Goal: Check status: Check status

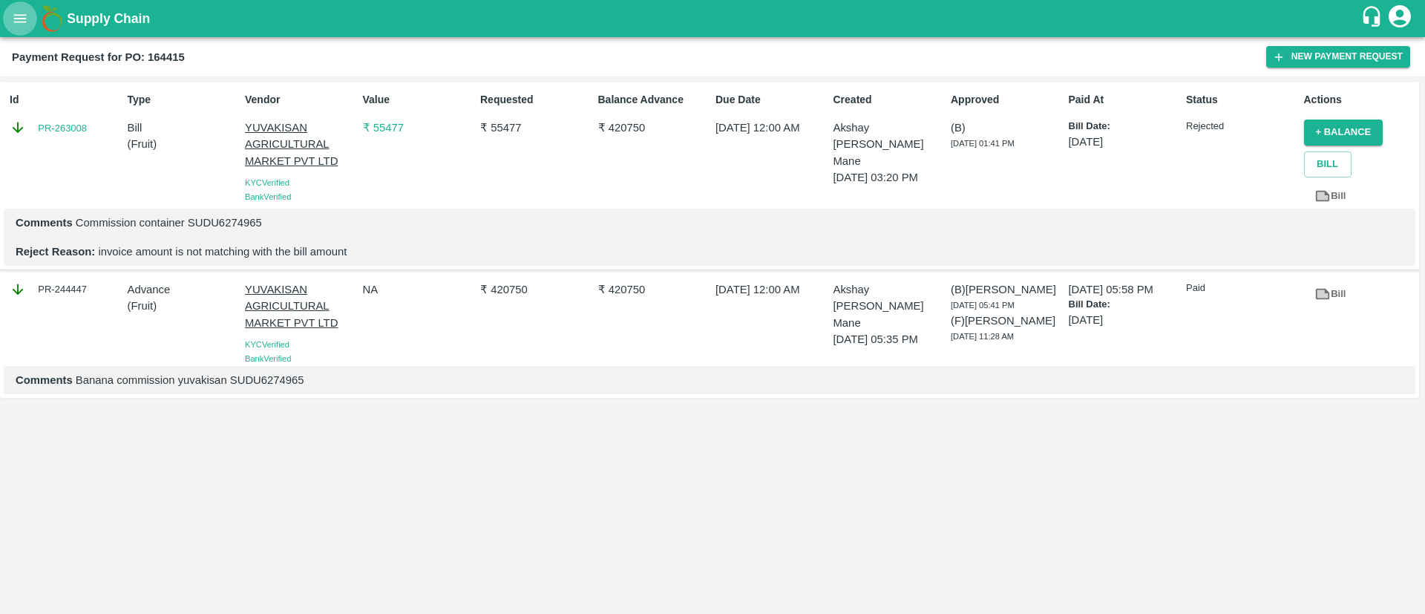
click at [20, 29] on button "open drawer" at bounding box center [20, 18] width 34 height 34
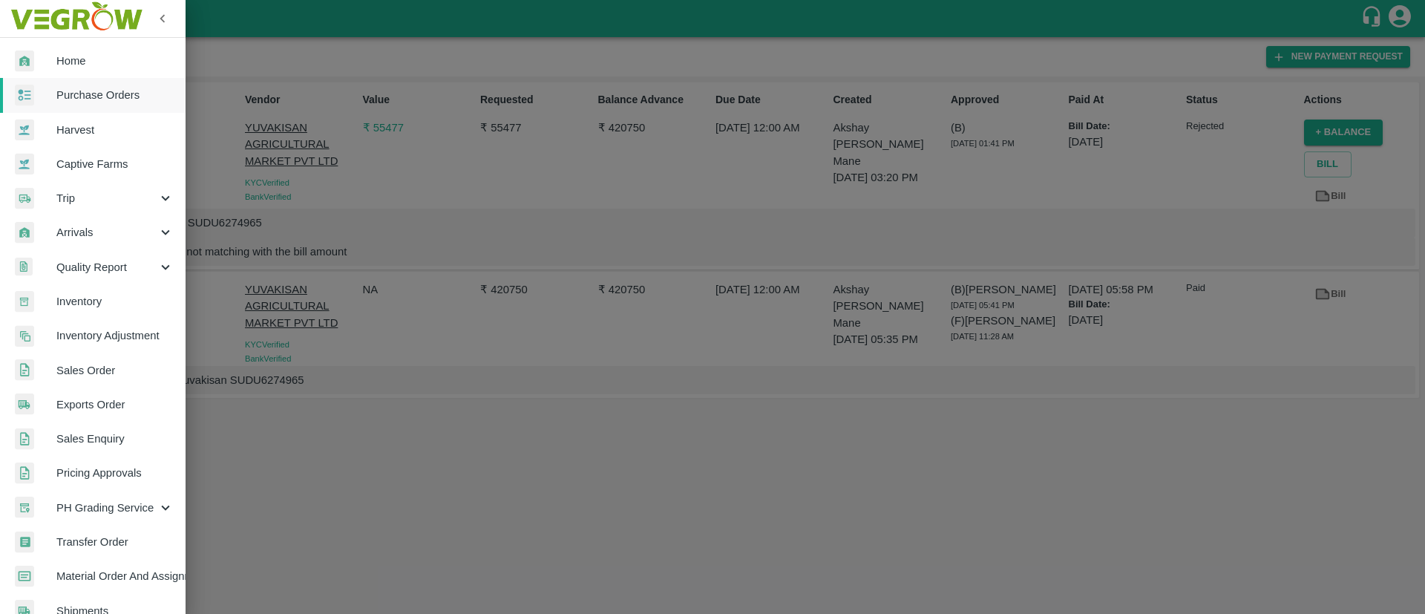
click at [65, 96] on span "Purchase Orders" at bounding box center [114, 95] width 117 height 16
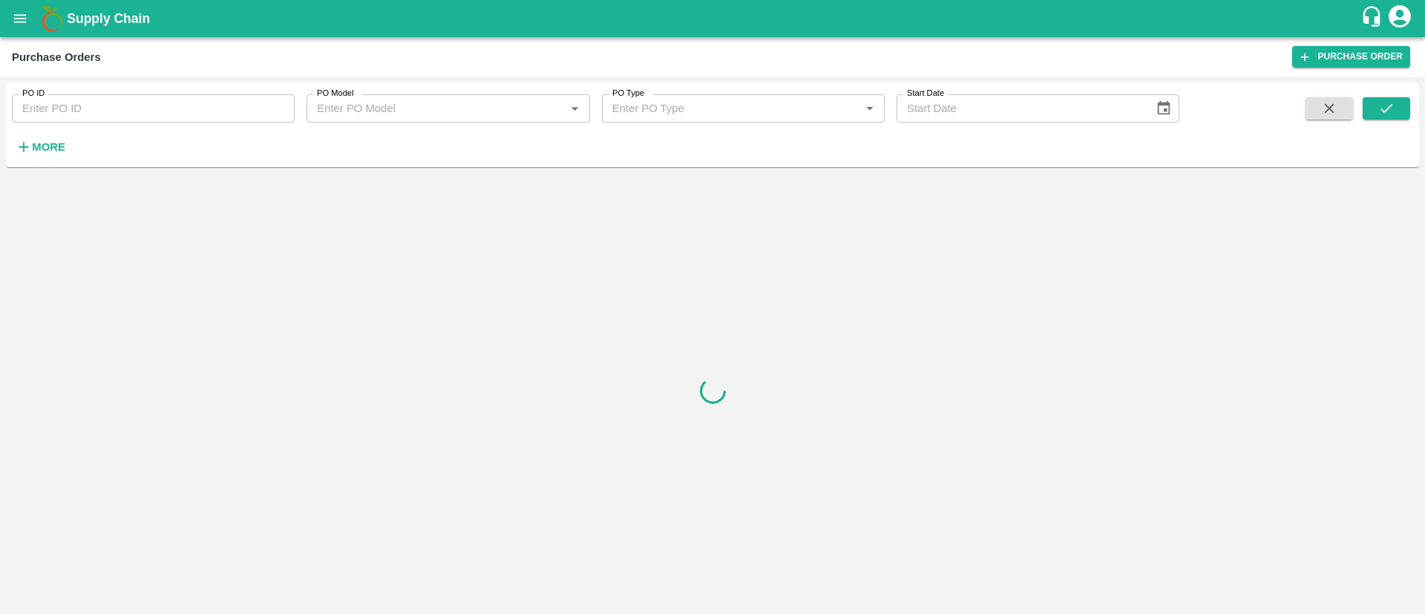
click at [74, 94] on input "PO ID" at bounding box center [153, 108] width 283 height 28
paste input "173188"
click at [1395, 102] on button "submit" at bounding box center [1387, 108] width 48 height 22
click at [1372, 110] on button "submit" at bounding box center [1387, 108] width 48 height 22
click at [71, 116] on input "173188" at bounding box center [153, 108] width 283 height 28
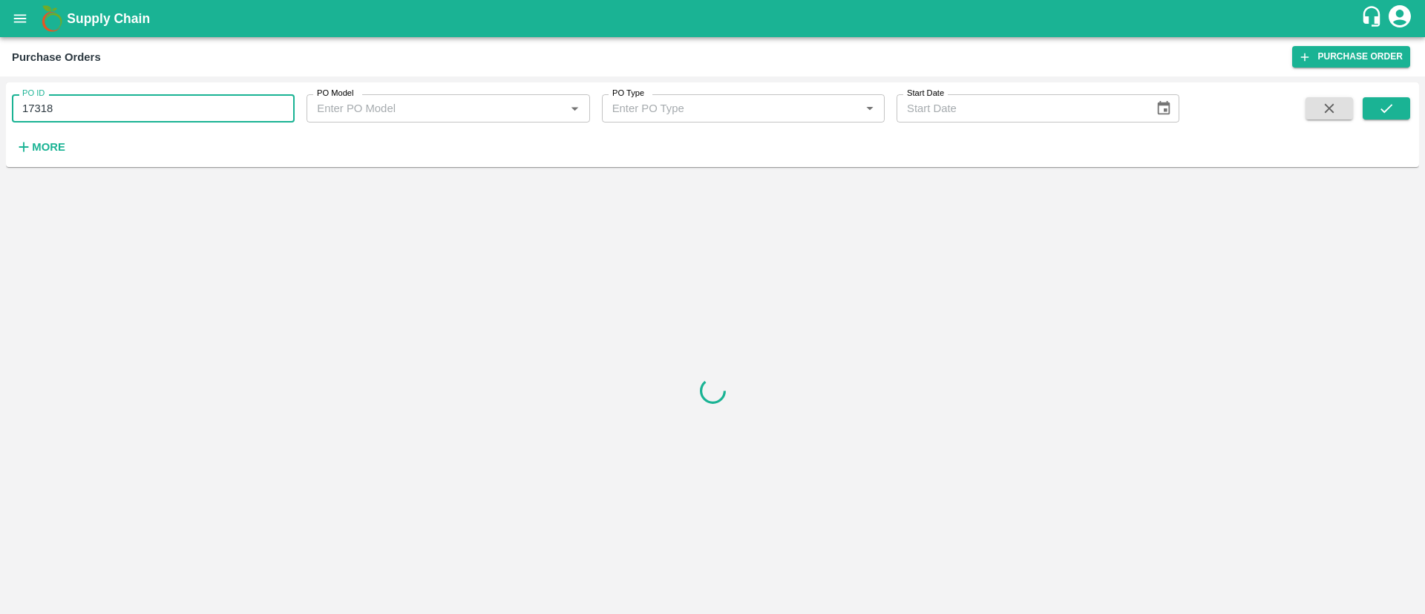
type input "173188"
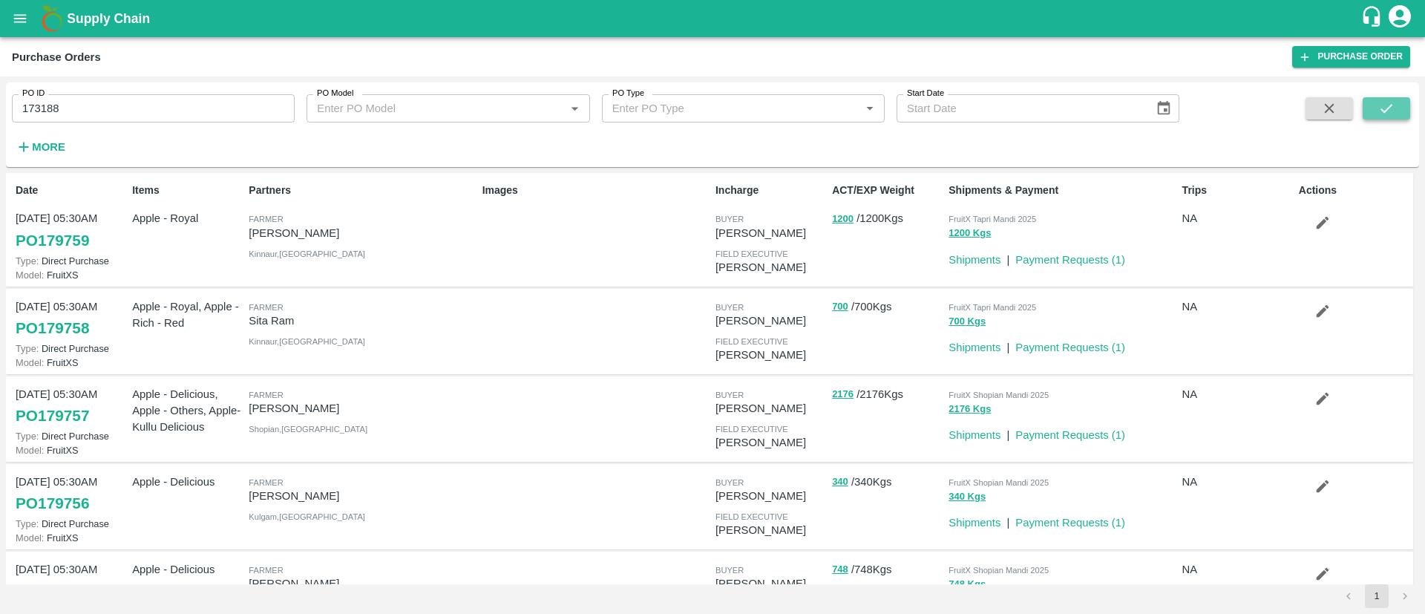
click at [1388, 108] on icon "submit" at bounding box center [1387, 108] width 12 height 9
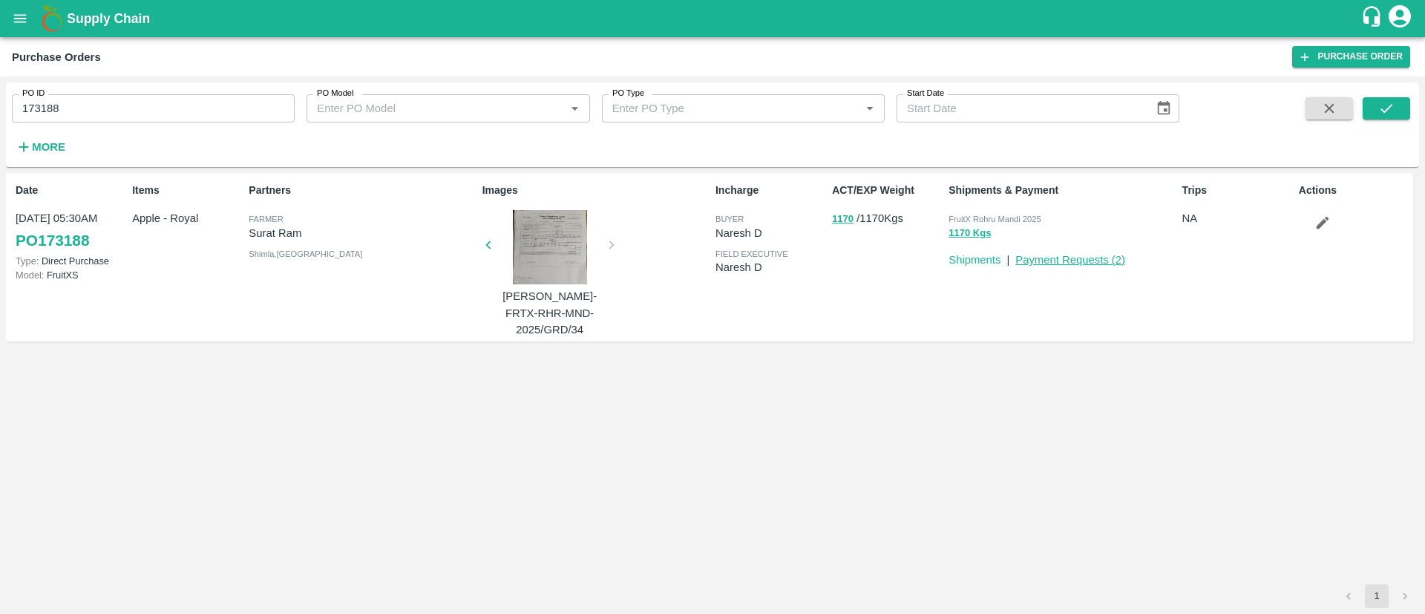
drag, startPoint x: 1069, startPoint y: 266, endPoint x: 1083, endPoint y: 259, distance: 15.6
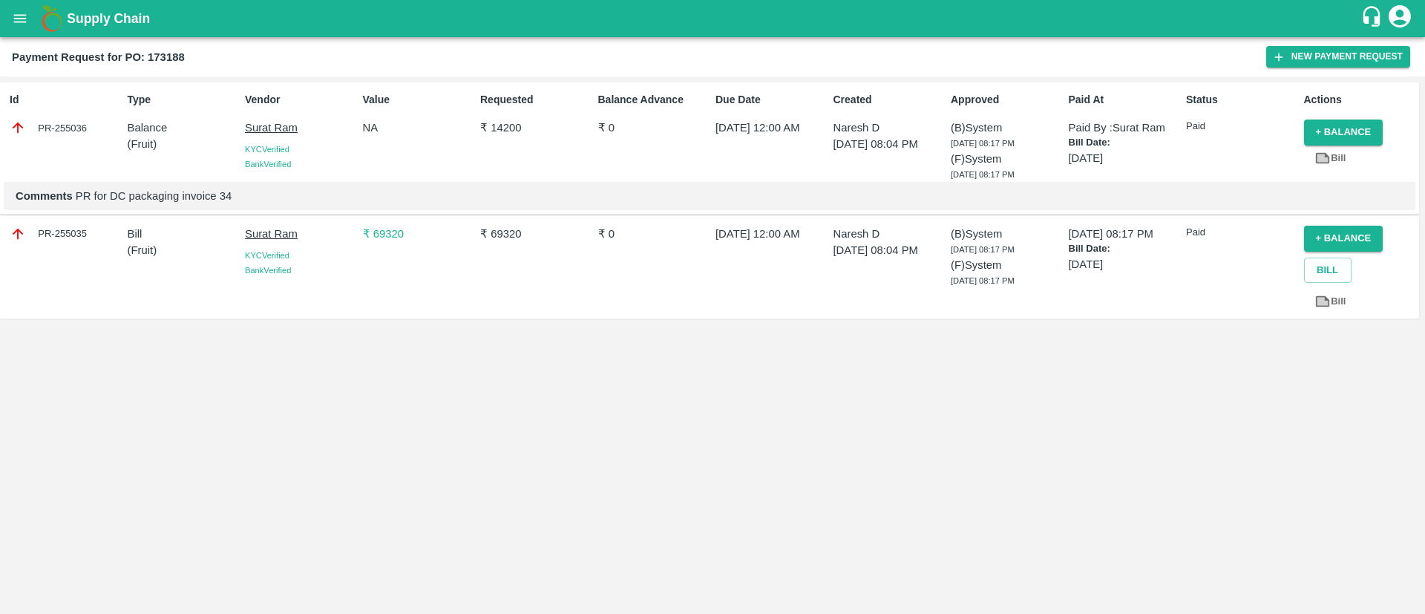
click at [73, 237] on div "PR-255035" at bounding box center [65, 234] width 111 height 16
copy div "255035"
click at [73, 238] on div "PR-254729" at bounding box center [65, 235] width 111 height 16
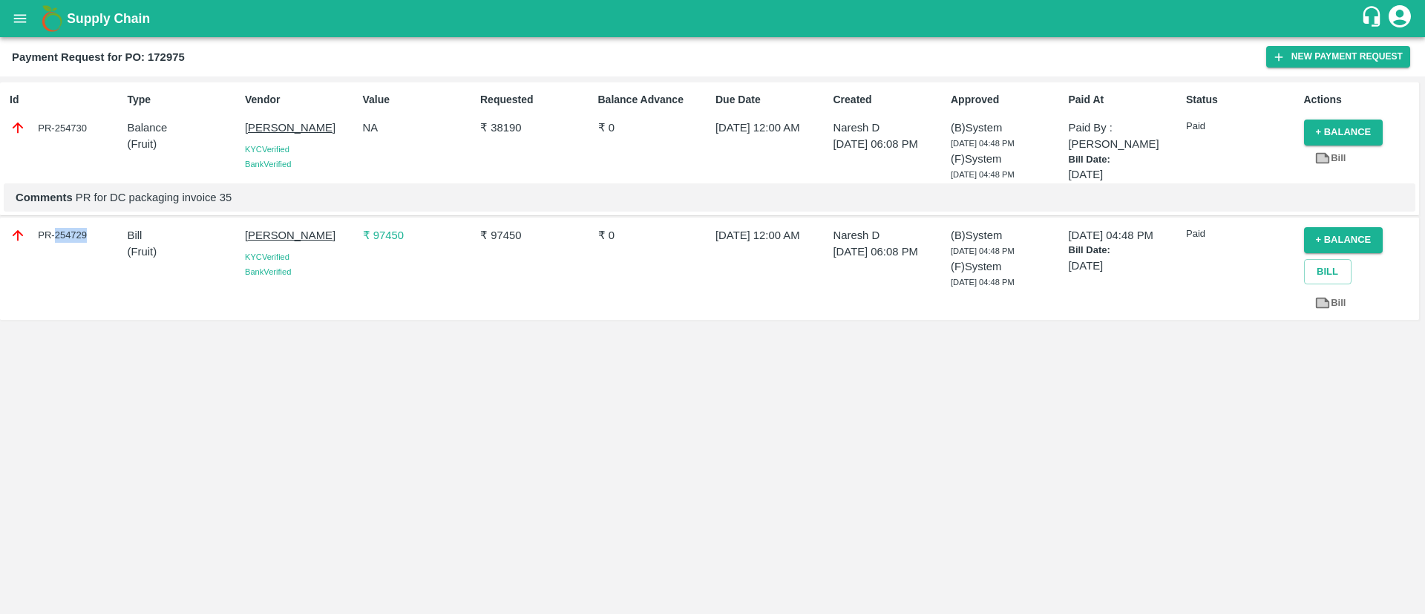
copy div "254729"
click at [77, 238] on div "PR-256361" at bounding box center [65, 235] width 111 height 16
copy div "256361"
click at [56, 221] on div "PR-257423" at bounding box center [62, 268] width 117 height 95
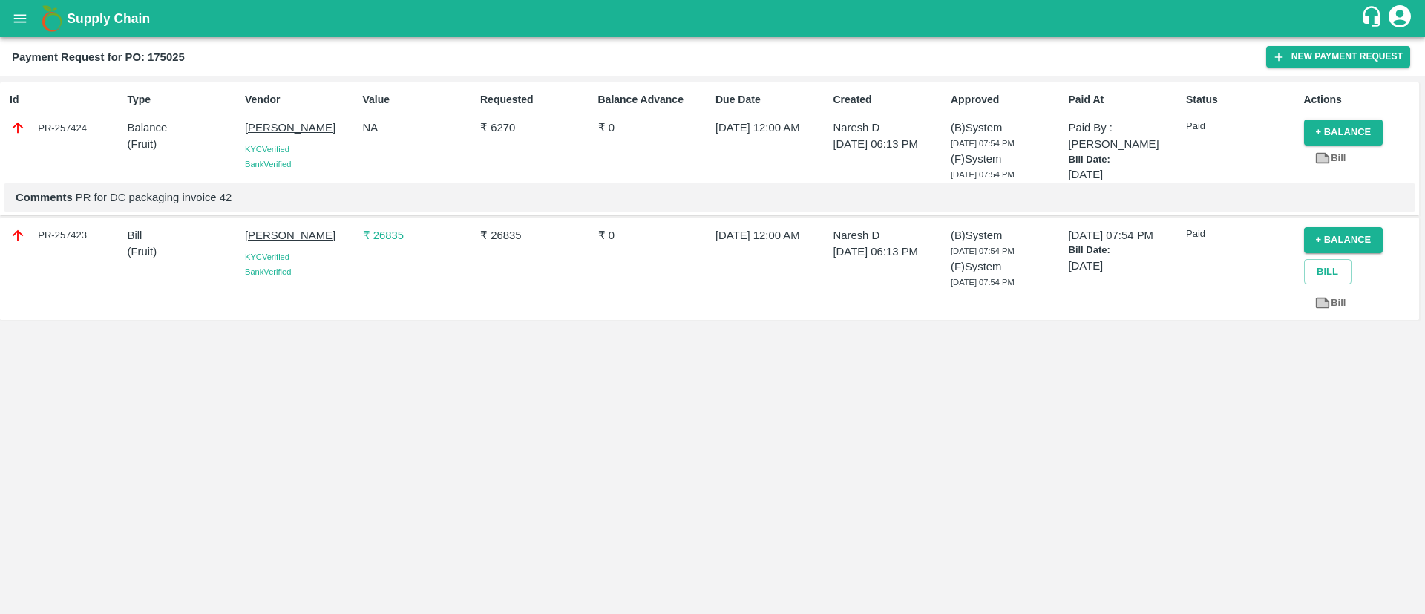
click at [65, 231] on div "PR-257423" at bounding box center [65, 235] width 111 height 16
copy div "257423"
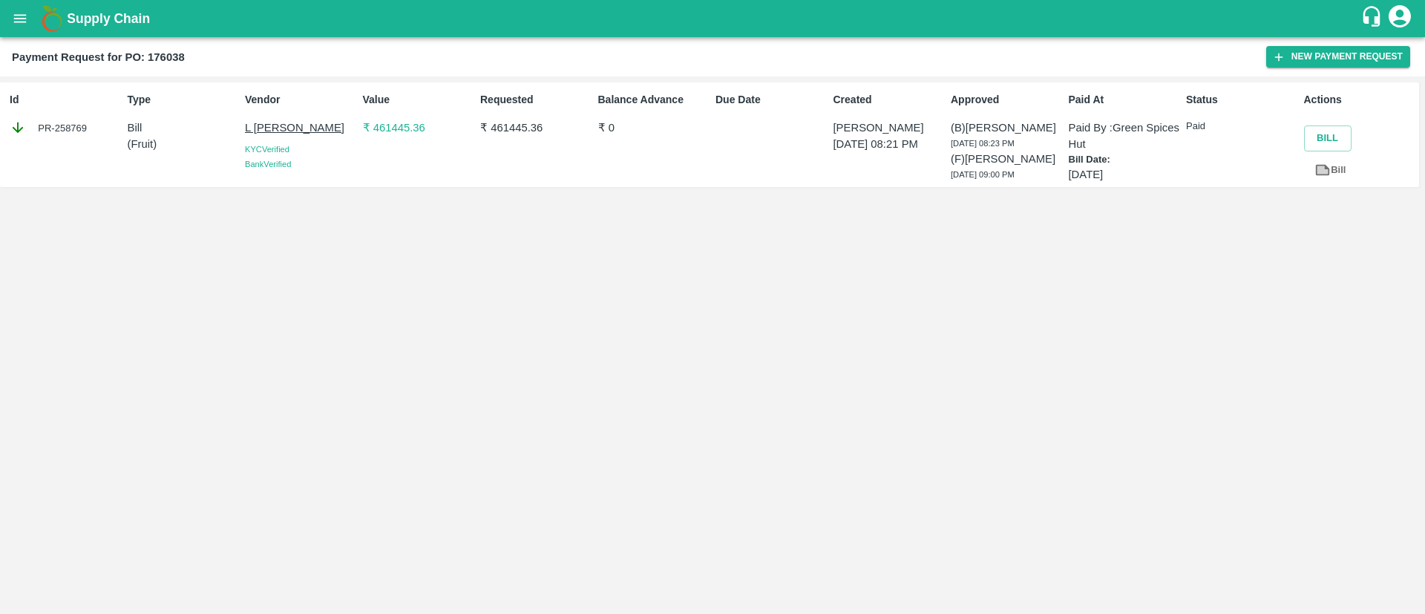
click at [70, 131] on div "PR-258769" at bounding box center [65, 128] width 111 height 16
copy div "258769"
click at [68, 122] on div "PR-259777" at bounding box center [65, 128] width 111 height 16
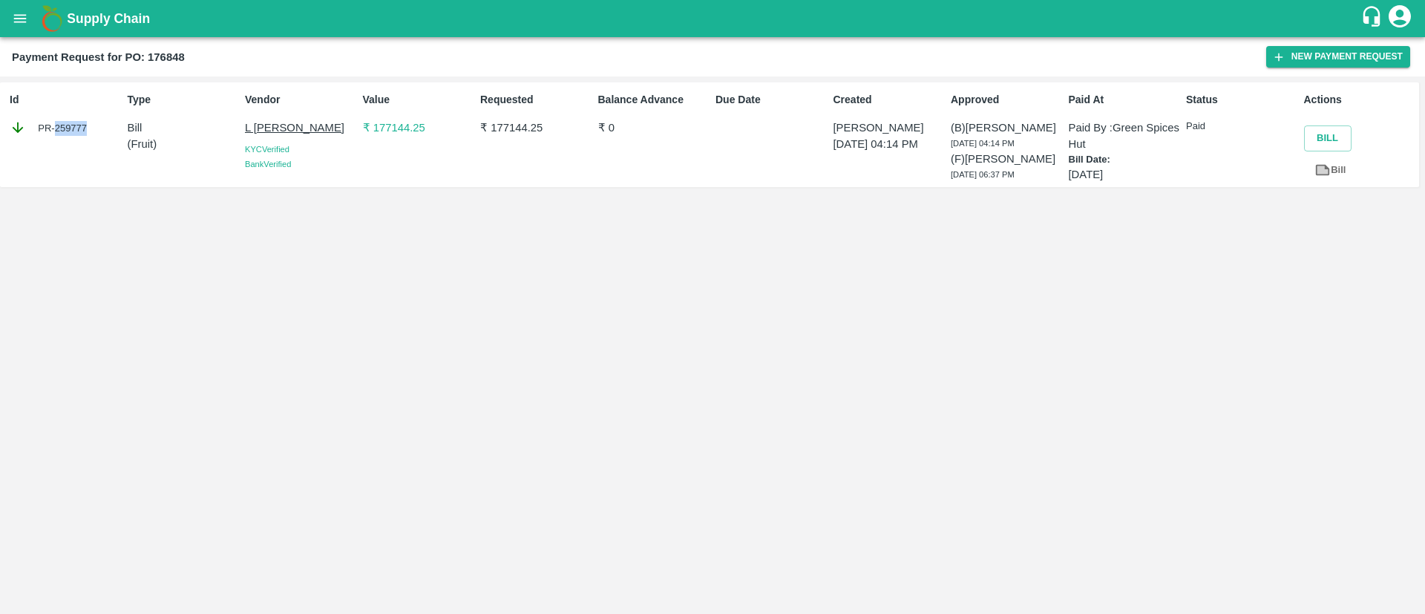
copy div "259777"
click at [72, 129] on div "PR-261106" at bounding box center [65, 128] width 111 height 16
copy div "261106"
click at [59, 127] on div "PR-261105" at bounding box center [65, 128] width 111 height 16
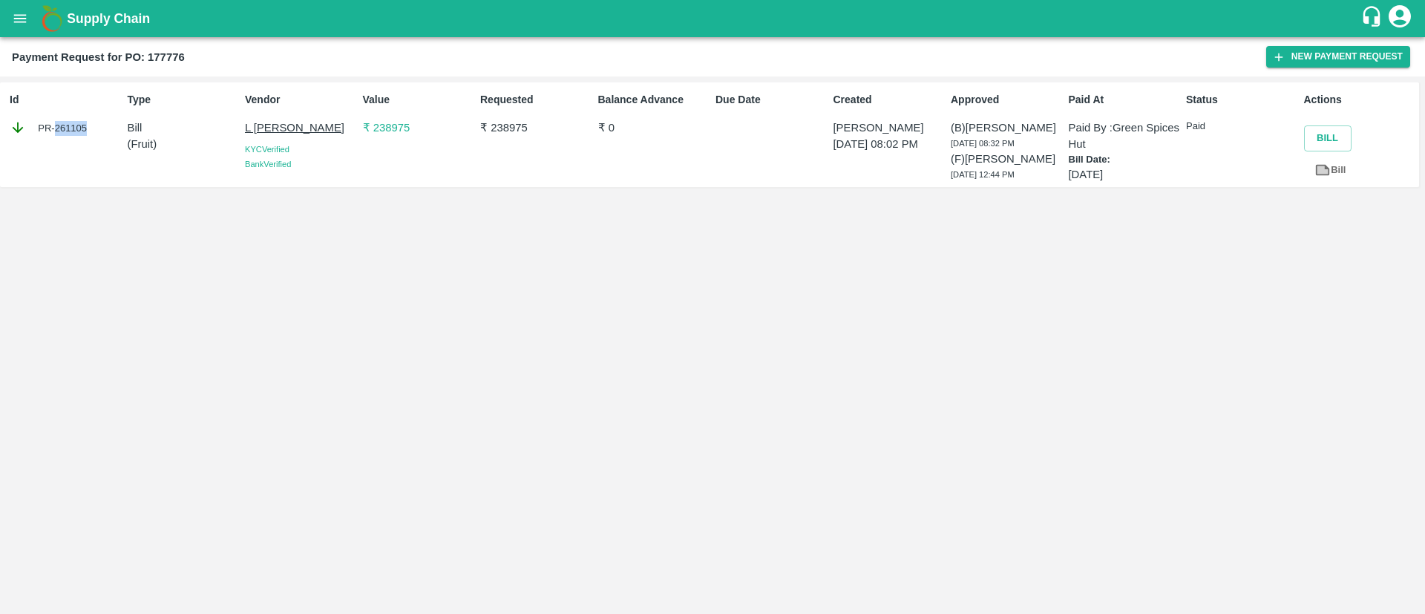
click at [59, 127] on div "PR-261105" at bounding box center [65, 128] width 111 height 16
copy div "261105"
click at [75, 131] on div "PR-261863" at bounding box center [65, 128] width 111 height 16
copy div "261863"
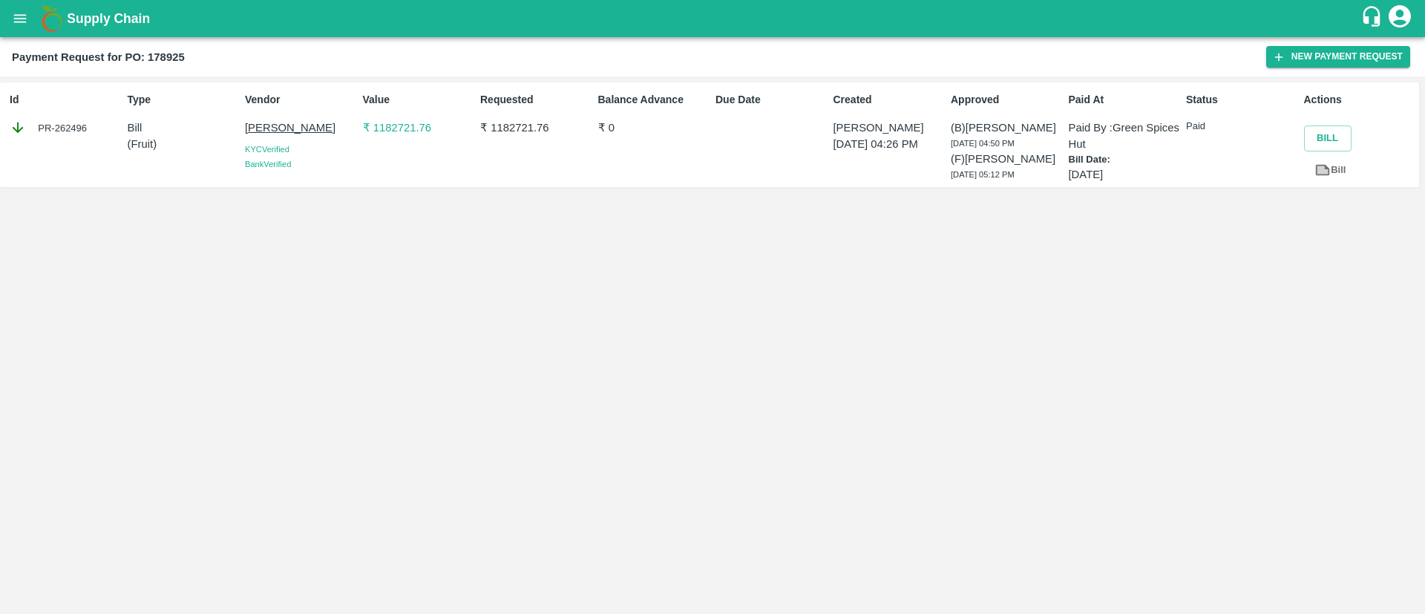
click at [76, 122] on div "PR-262496" at bounding box center [65, 128] width 111 height 16
copy div "262496"
click at [8, 29] on button "open drawer" at bounding box center [20, 18] width 34 height 34
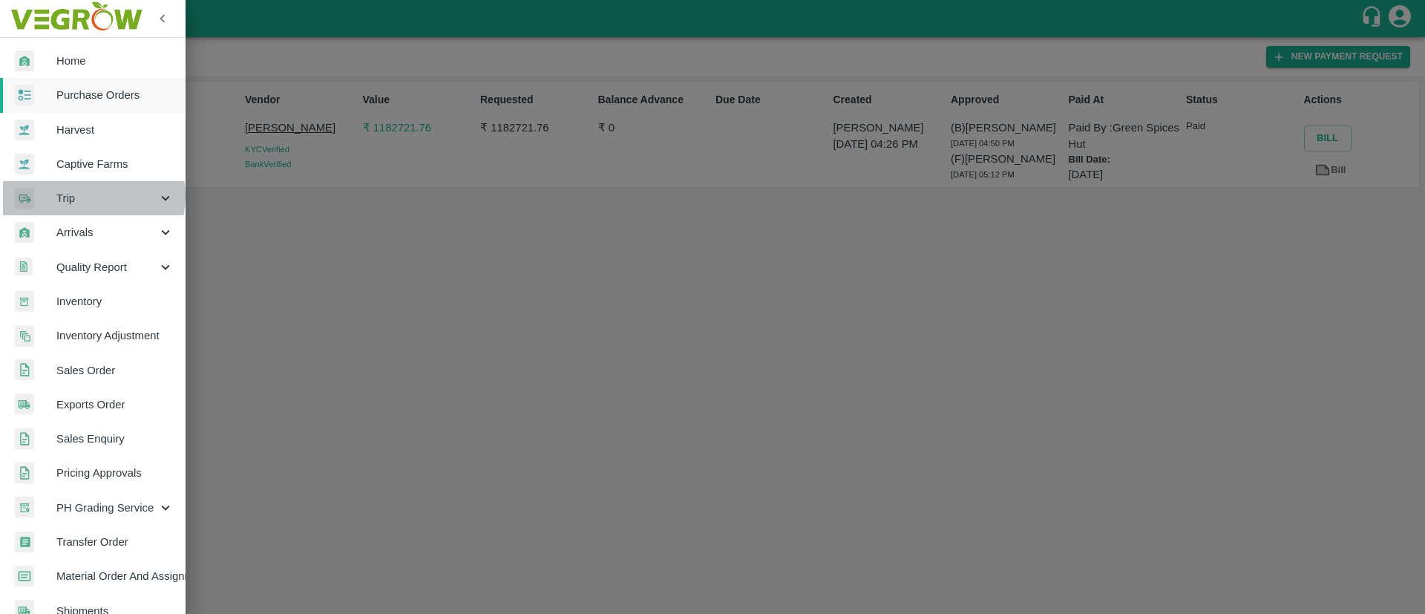
click at [93, 196] on span "Trip" at bounding box center [106, 198] width 101 height 16
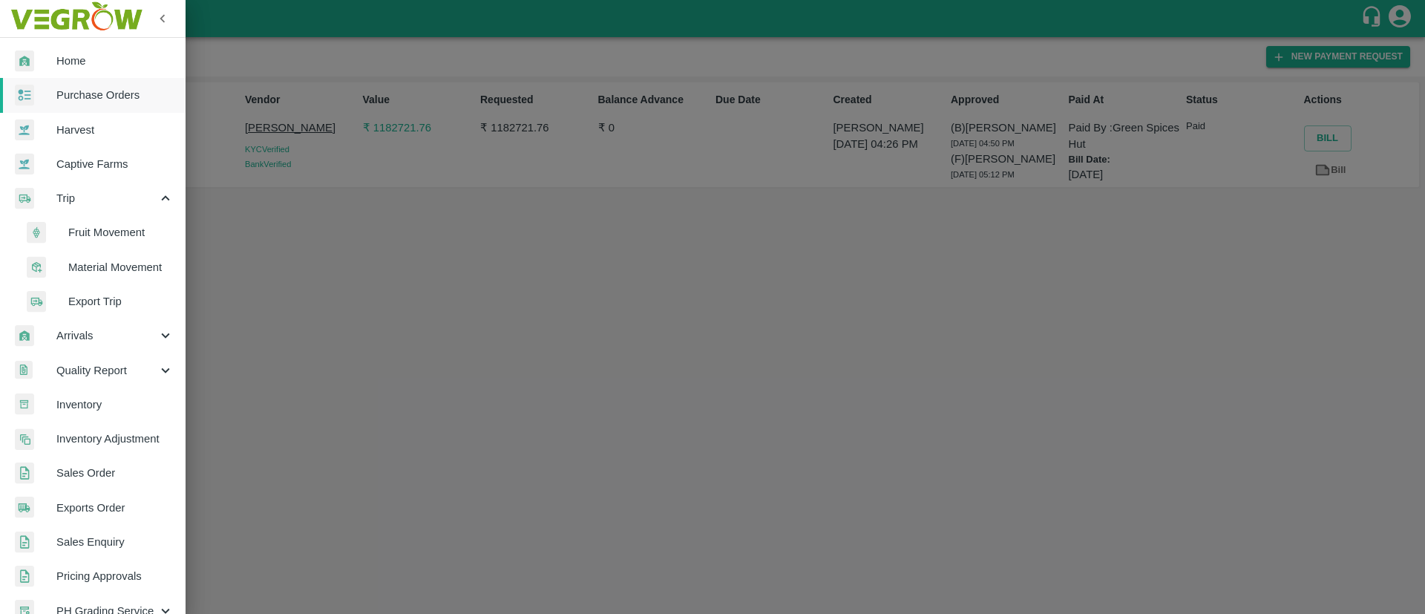
click at [100, 230] on span "Fruit Movement" at bounding box center [120, 232] width 105 height 16
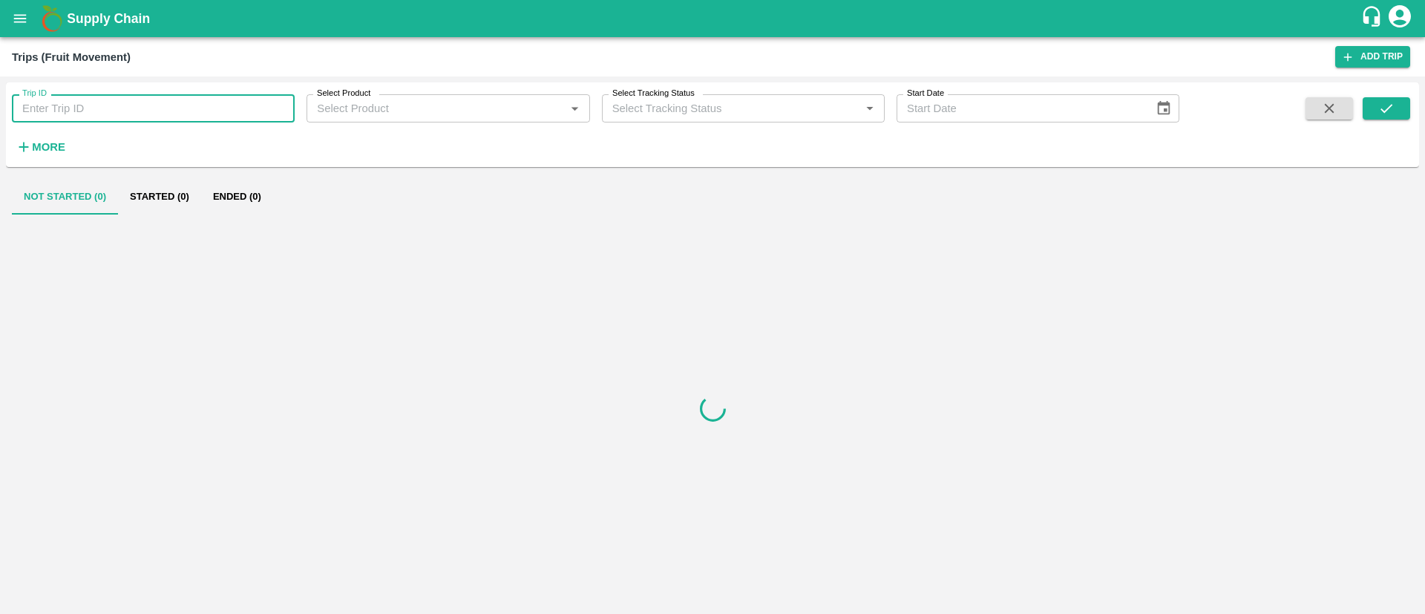
click at [133, 120] on input "Trip ID" at bounding box center [153, 108] width 283 height 28
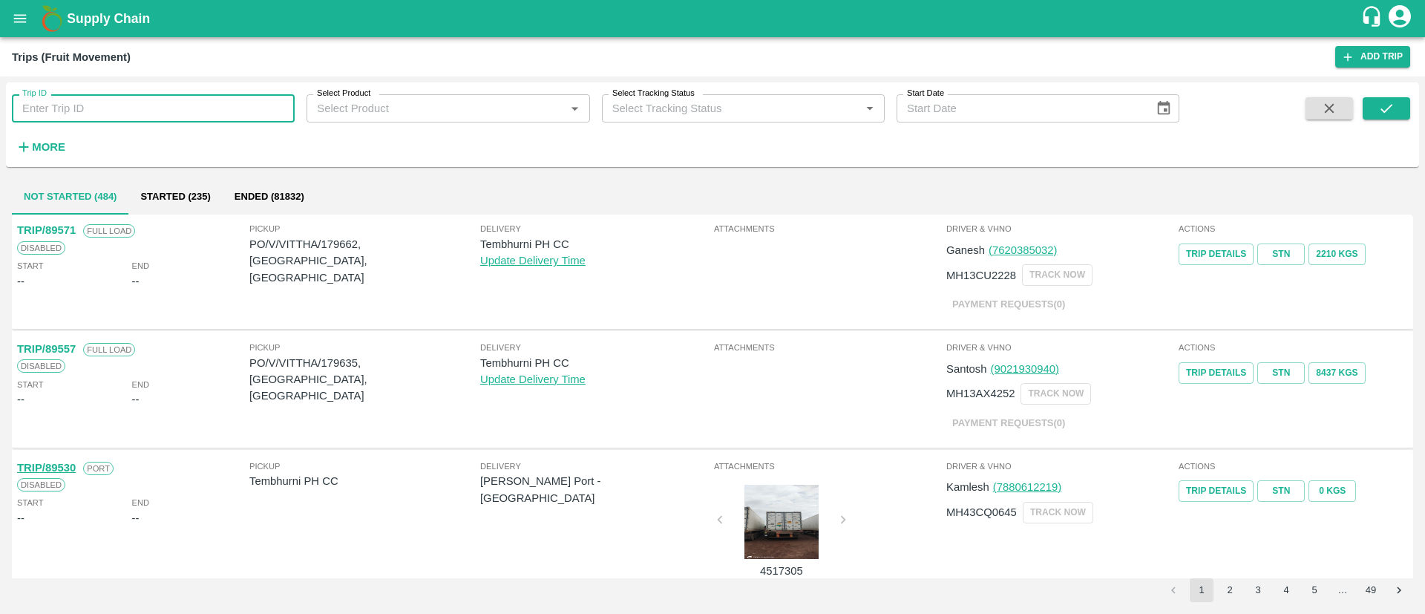
paste input "87031"
type input "87031"
click at [1381, 112] on icon "submit" at bounding box center [1386, 108] width 16 height 16
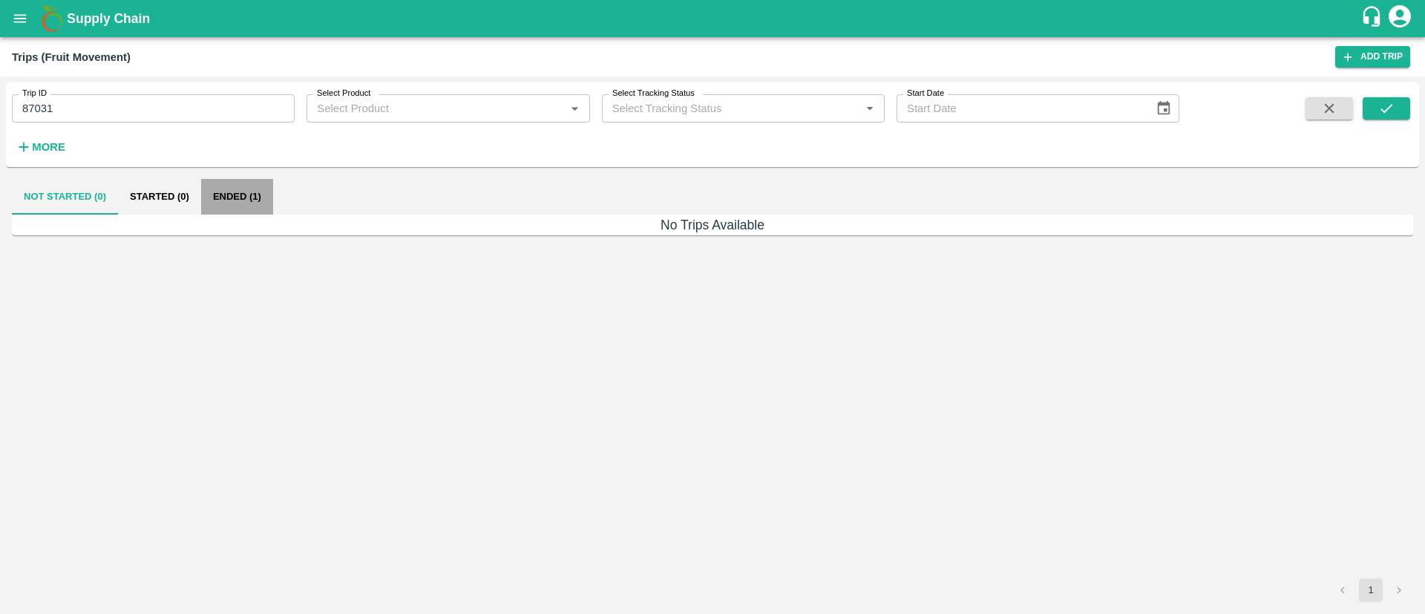
click at [258, 194] on button "Ended (1)" at bounding box center [237, 197] width 72 height 36
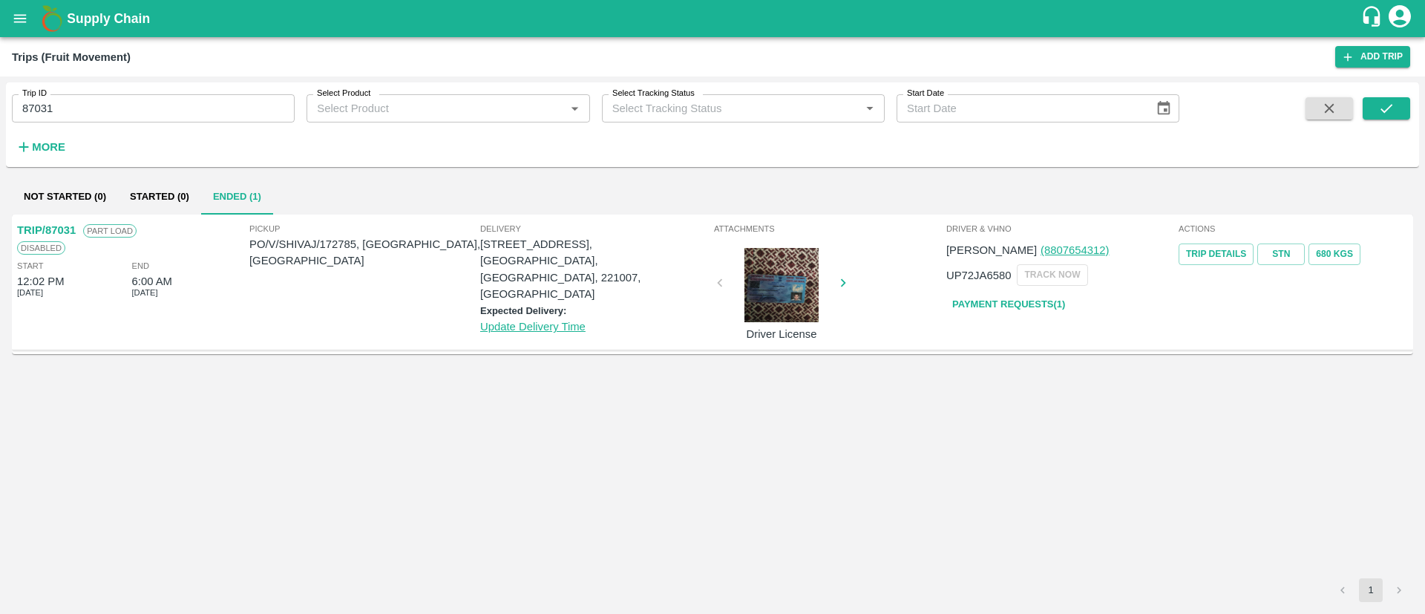
click at [1044, 306] on link "Payment Requests( 1 )" at bounding box center [1008, 305] width 125 height 26
